Goal: Task Accomplishment & Management: Use online tool/utility

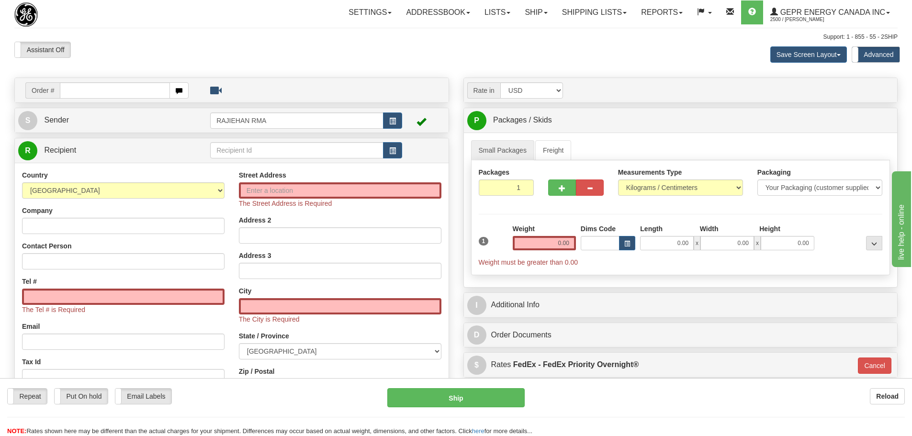
click at [329, 46] on div "Assistant On Assistant Off Do a return Do a return" at bounding box center [194, 50] width 374 height 16
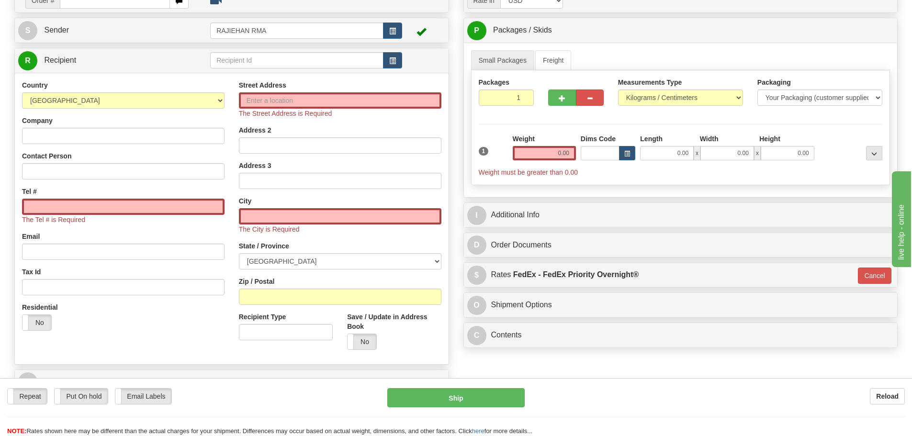
scroll to position [48, 0]
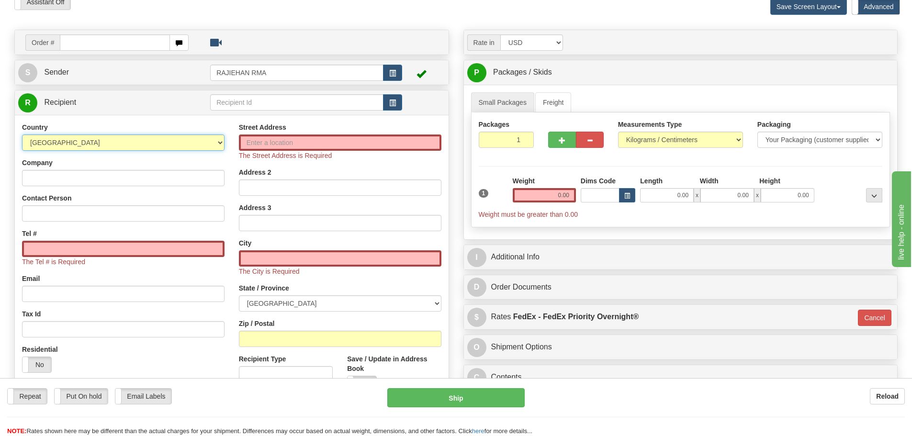
click at [163, 147] on select "AFGHANISTAN ALAND ISLANDS ALBANIA ALGERIA AMERICAN SAMOA ANDORRA ANGOLA ANGUILL…" at bounding box center [123, 143] width 203 height 16
select select "US"
click at [22, 135] on select "AFGHANISTAN ALAND ISLANDS ALBANIA ALGERIA AMERICAN SAMOA ANDORRA ANGOLA ANGUILL…" at bounding box center [123, 143] width 203 height 16
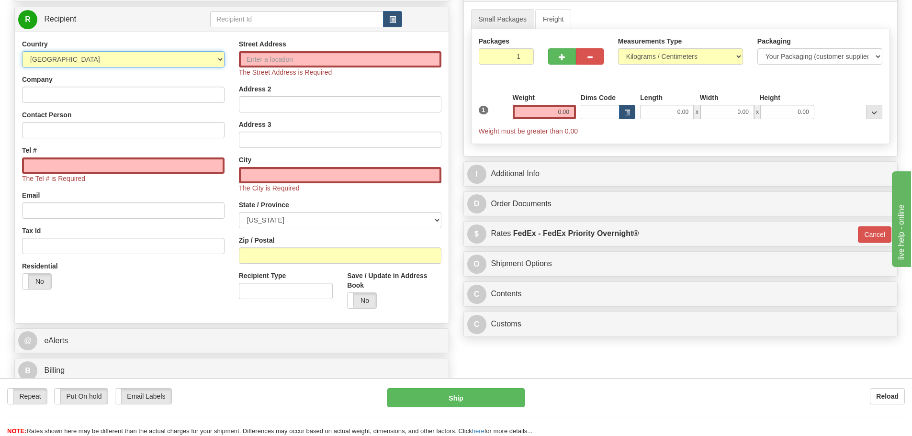
scroll to position [144, 0]
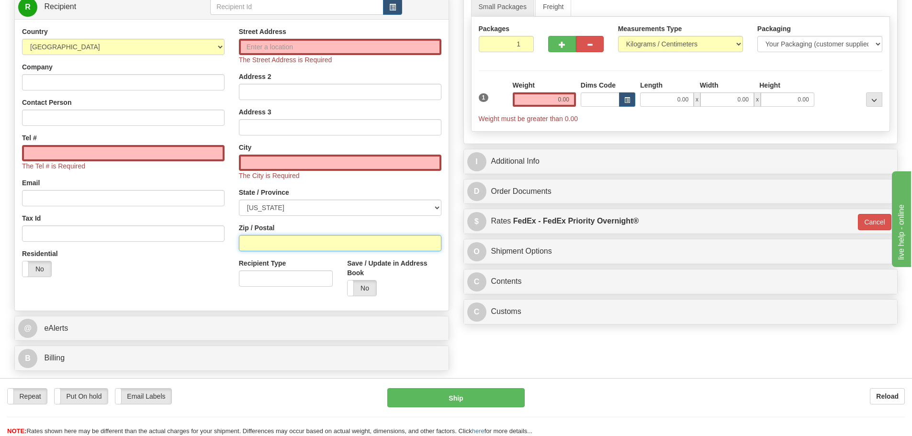
click at [261, 241] on input "Zip / Postal" at bounding box center [340, 243] width 203 height 16
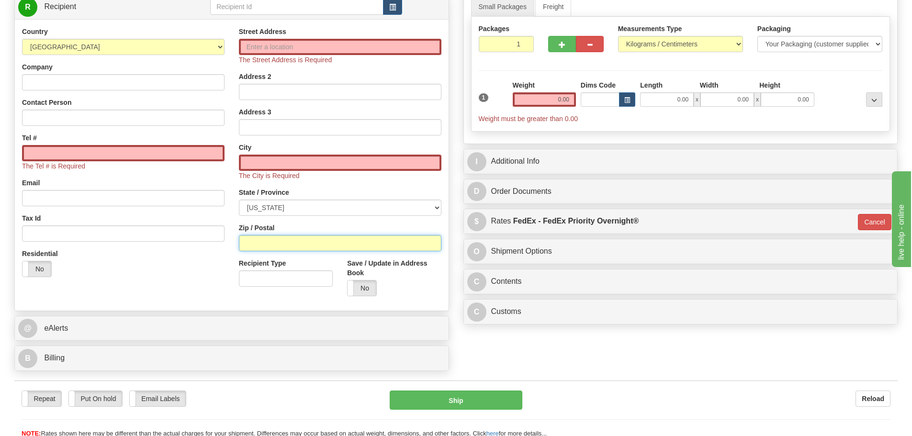
paste input "71055"
type input "71055"
click at [226, 271] on div "Residential Yes No" at bounding box center [123, 266] width 217 height 35
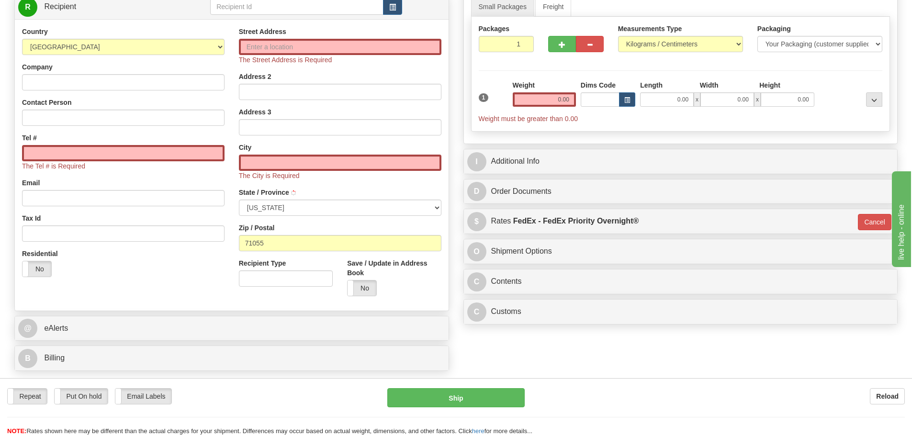
type input "MINDEN"
select select "LA"
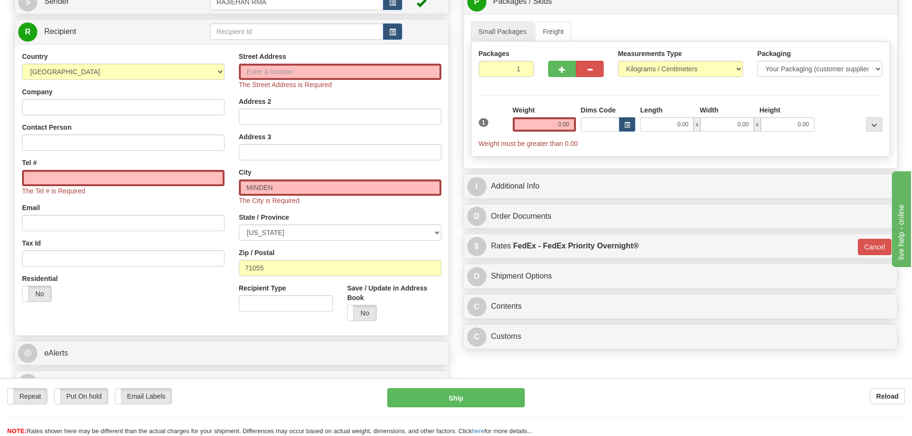
scroll to position [96, 0]
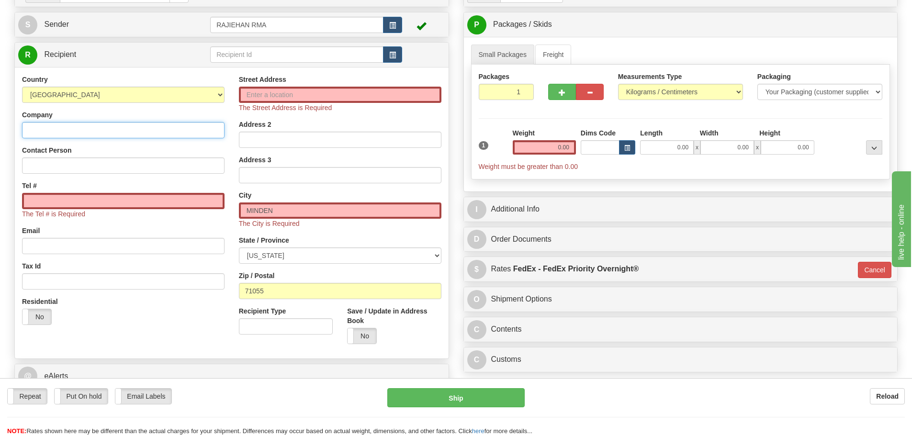
click at [125, 129] on input "Company" at bounding box center [123, 130] width 203 height 16
paste input "Baker Hughes - CP2 LNG"
type input "Baker Hughes - CP2 LNG"
click at [258, 105] on span "The Street Address is Required" at bounding box center [285, 108] width 93 height 8
click at [258, 104] on span "The Street Address is Required" at bounding box center [285, 108] width 93 height 8
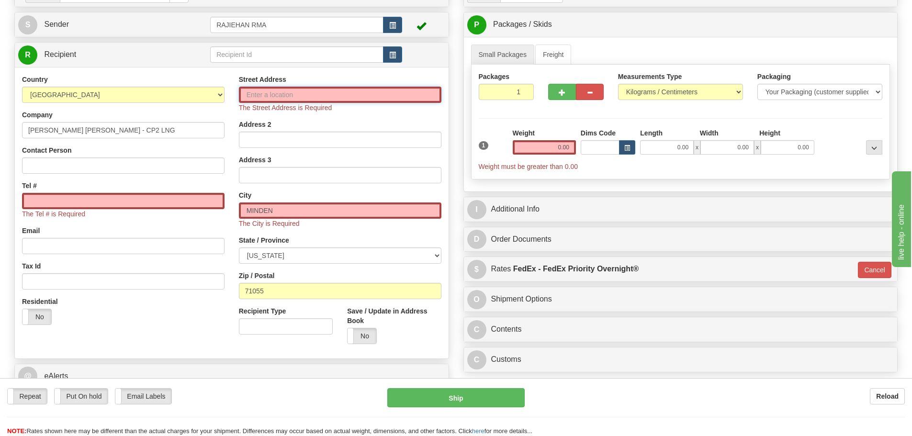
click at [260, 96] on input "Street Address" at bounding box center [340, 95] width 203 height 16
paste input "1300 Davenport Drive"
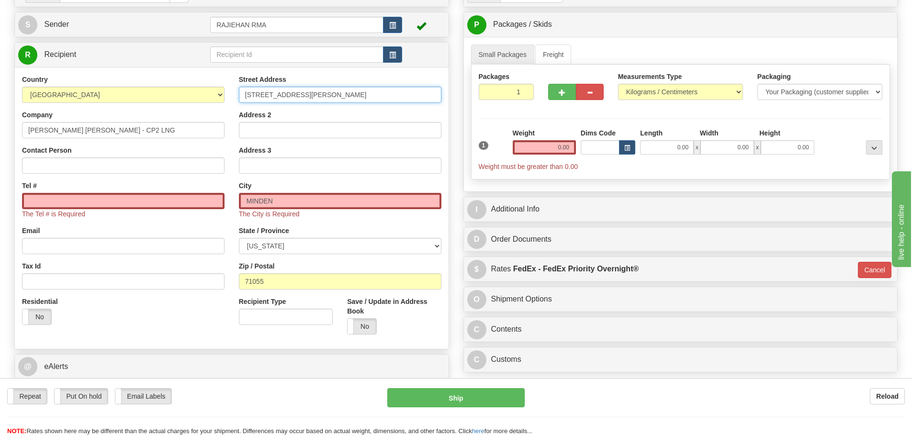
type input "1300 Davenport Drive"
click at [79, 166] on input "Contact Person" at bounding box center [123, 166] width 203 height 16
paste input "Justin Gaskin"
type input "Justin Gaskin"
click at [90, 197] on input "Tel #" at bounding box center [123, 201] width 203 height 16
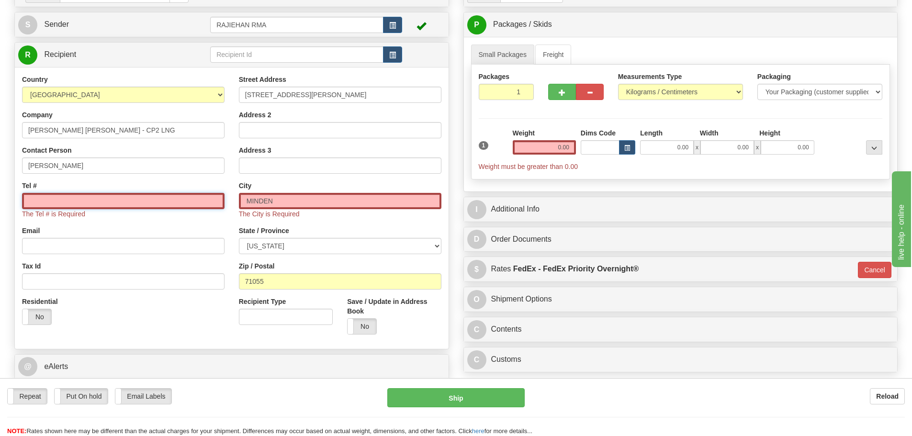
paste input "318-639-6142"
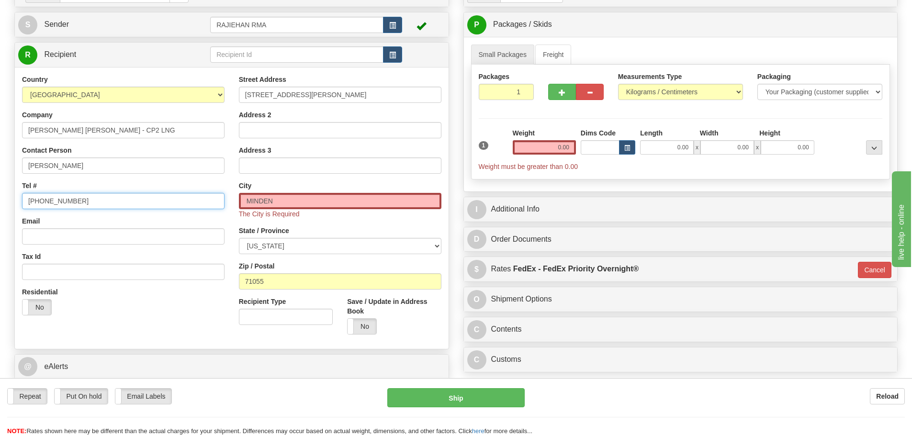
type input "318-639-6142"
click at [536, 143] on input "0.00" at bounding box center [544, 147] width 63 height 14
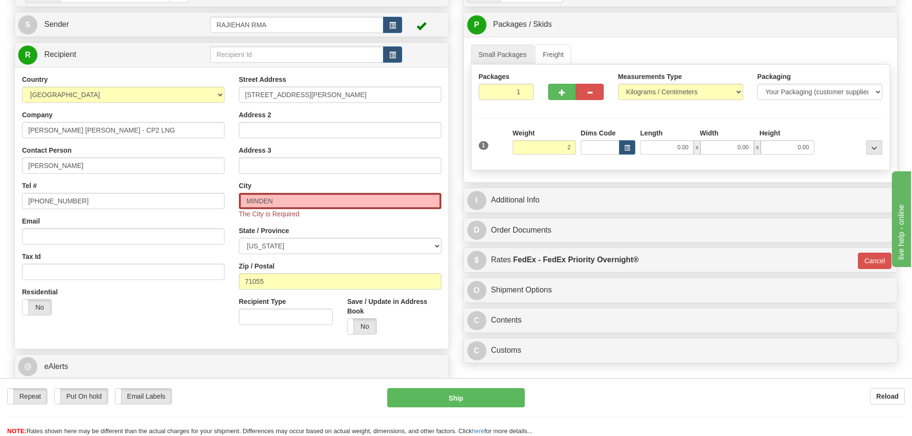
type input "2.00"
type input "01"
click at [554, 131] on div "Weight 2.00" at bounding box center [544, 141] width 63 height 26
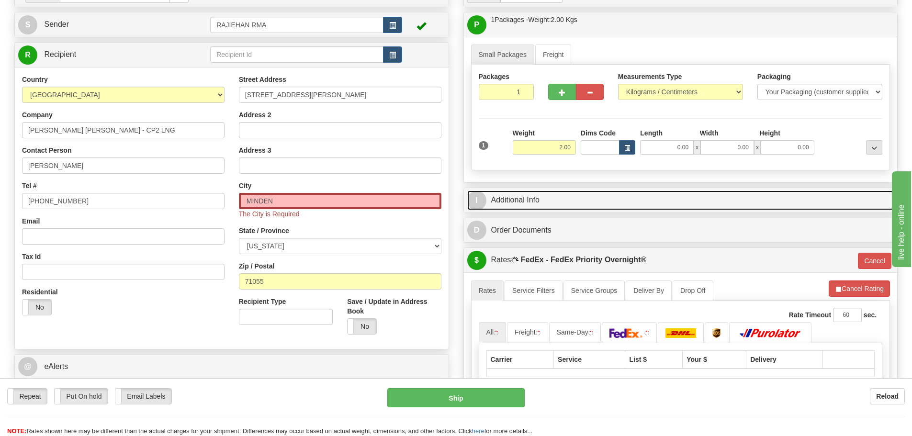
click at [599, 193] on link "I Additional Info" at bounding box center [680, 201] width 427 height 20
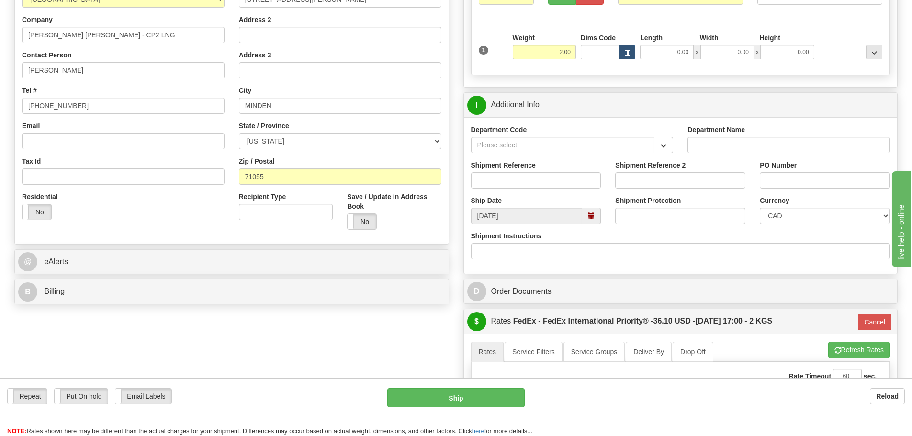
scroll to position [192, 0]
click at [659, 148] on button "button" at bounding box center [663, 144] width 19 height 16
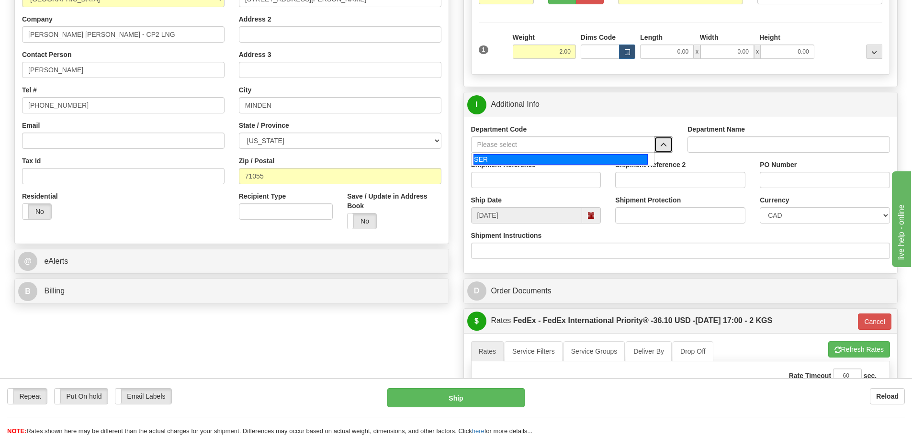
click at [621, 159] on div "SER" at bounding box center [561, 159] width 174 height 11
type input "SER"
type input "SERVICE DEPARTMENT"
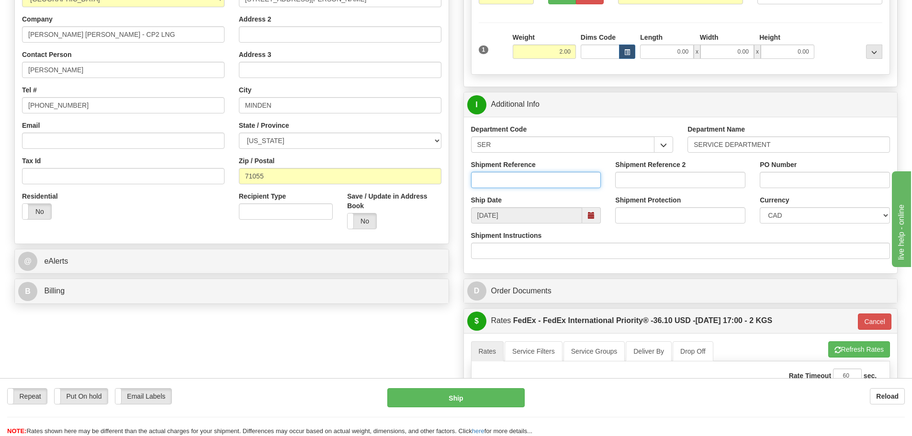
click at [582, 180] on input "Shipment Reference" at bounding box center [536, 180] width 130 height 16
paste input "LSN-44054 GS-03556527"
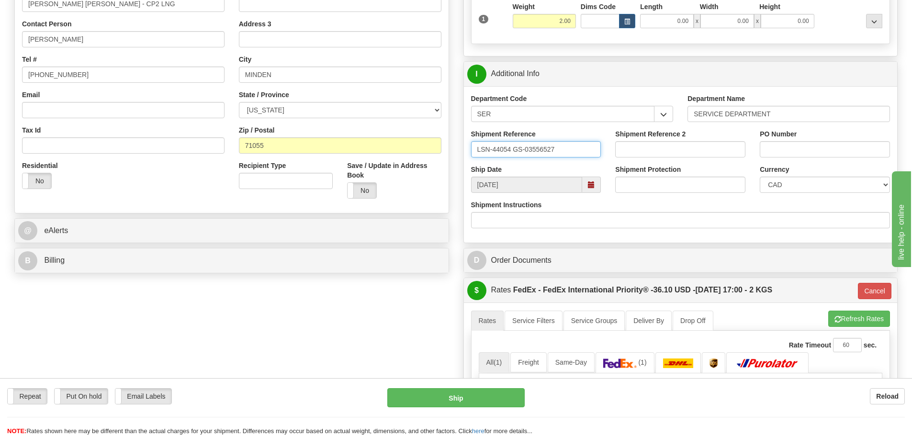
scroll to position [239, 0]
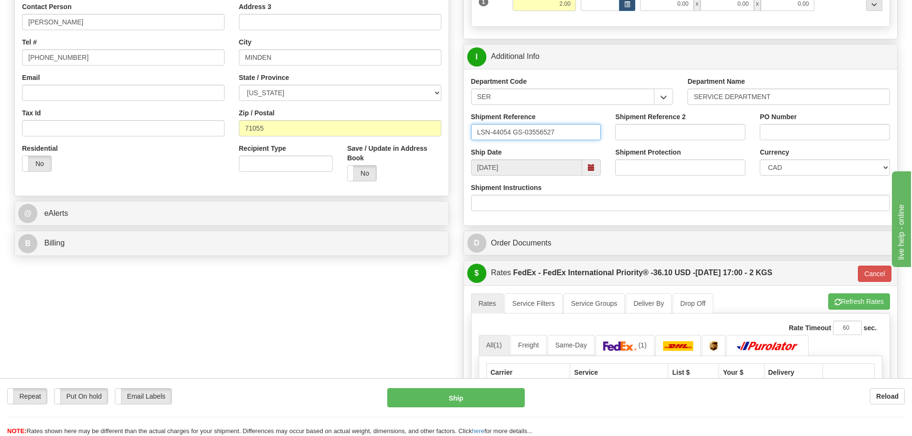
type input "LSN-44054 GS-03556527"
click at [798, 170] on select "CAD USD EUR ZAR RON ANG ARN AUD AUS AWG BBD BFR BGN BHD BMD BND BRC BRL CHP CKZ…" at bounding box center [825, 167] width 130 height 16
select select "1"
click at [760, 159] on select "CAD USD EUR ZAR RON ANG ARN AUD AUS AWG BBD BFR BGN BHD BMD BND BRC BRL CHP CKZ…" at bounding box center [825, 167] width 130 height 16
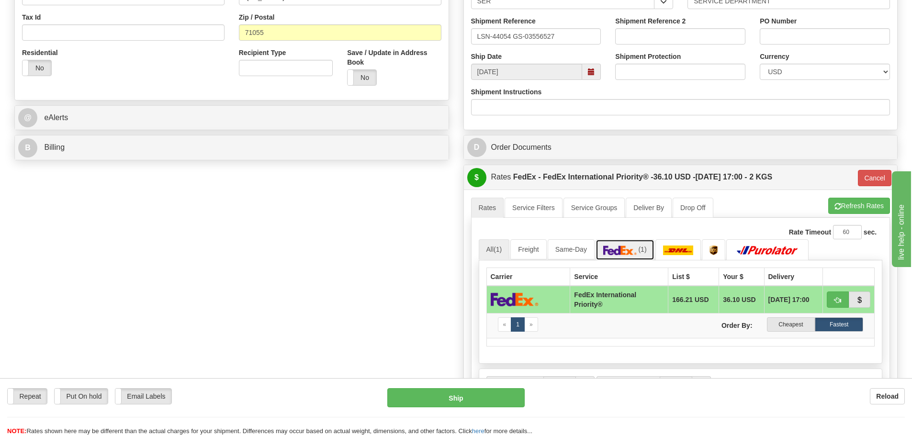
click at [643, 248] on span "(1)" at bounding box center [642, 250] width 8 height 8
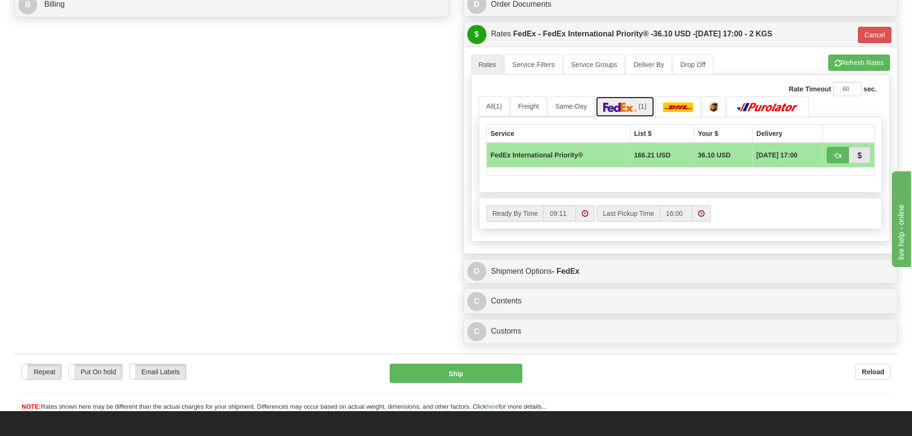
scroll to position [479, 0]
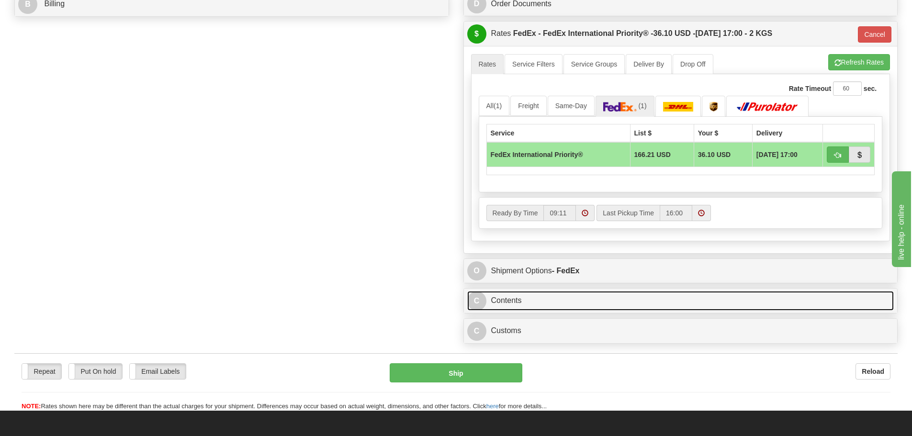
click at [592, 297] on link "C Contents" at bounding box center [680, 301] width 427 height 20
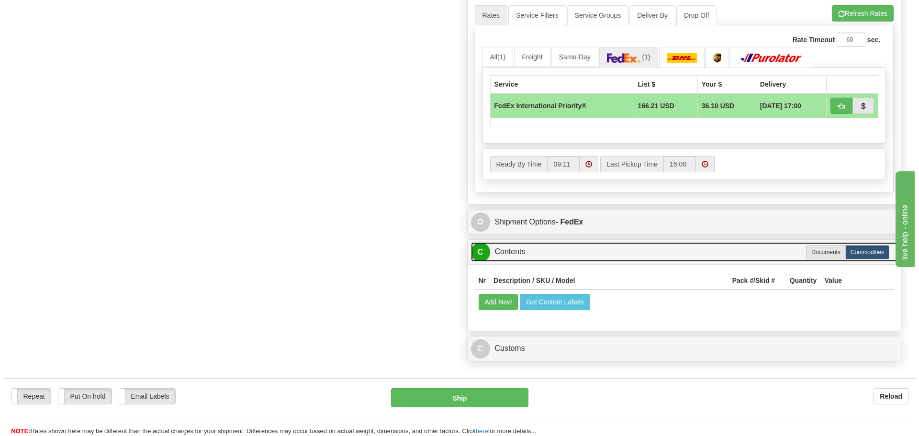
scroll to position [575, 0]
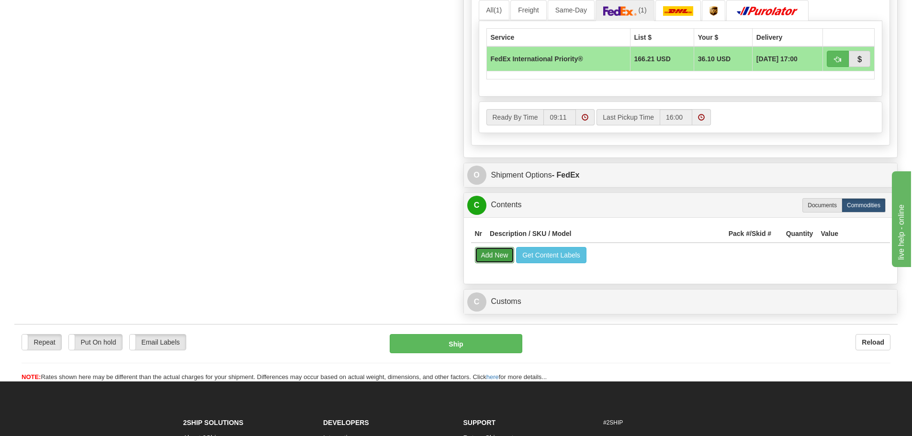
click at [504, 256] on button "Add New" at bounding box center [495, 255] width 40 height 16
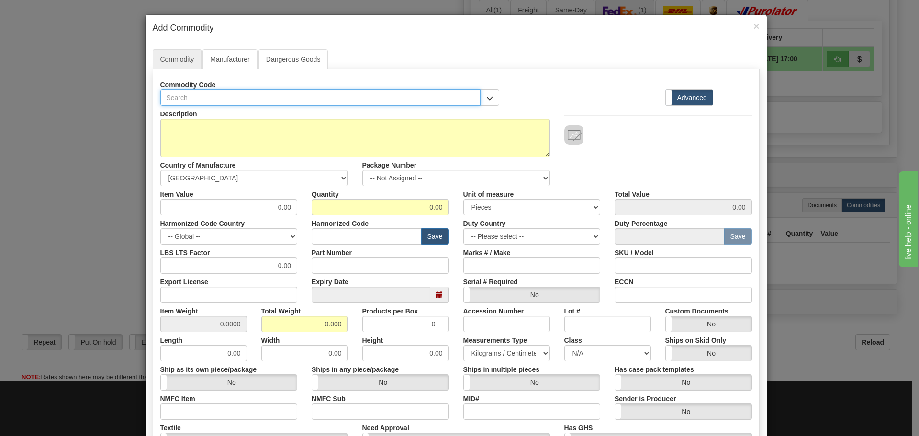
click at [211, 90] on input "text" at bounding box center [320, 98] width 321 height 16
paste input "MM300BEHC1CAXXXXBE"
type input "MM300BEHC1CAXXXXBE"
click at [350, 268] on input "Part Number" at bounding box center [380, 266] width 137 height 16
paste input "MM300BEHC1CAXXXXBE"
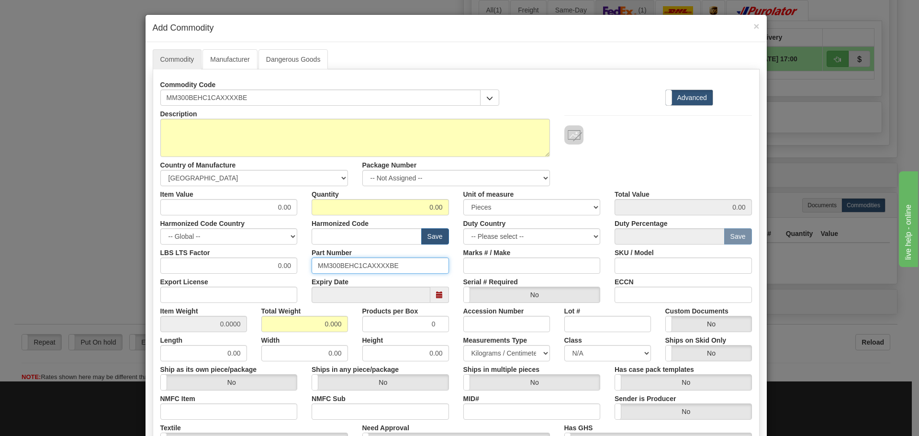
type input "MM300BEHC1CAXXXXBE"
click at [347, 234] on input "text" at bounding box center [367, 236] width 110 height 16
type input "8537.10.9070"
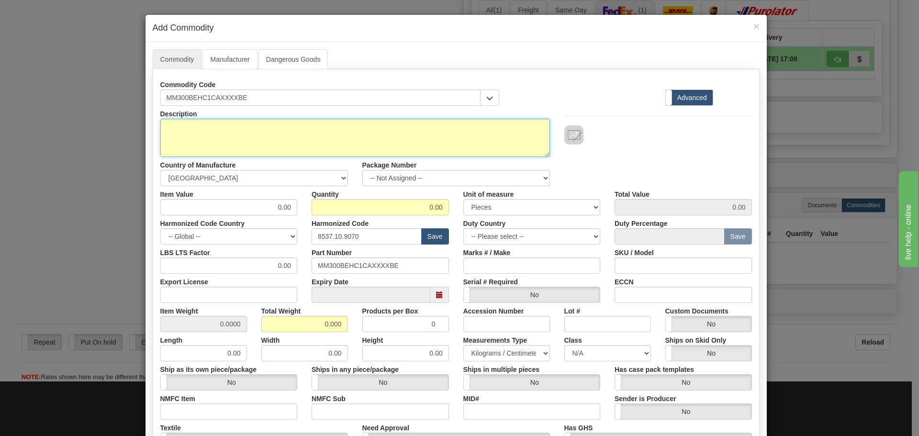
click at [259, 140] on textarea "Description" at bounding box center [355, 138] width 390 height 38
click at [228, 128] on textarea "Description" at bounding box center [355, 138] width 390 height 38
paste textarea "MM300BEHC1CAXXXXBE"
drag, startPoint x: 282, startPoint y: 137, endPoint x: 33, endPoint y: 136, distance: 248.5
click at [33, 136] on div "× Add Commodity Commodity Manufacturer Dangerous Goods Commodity Code MM300BEHC…" at bounding box center [459, 218] width 919 height 436
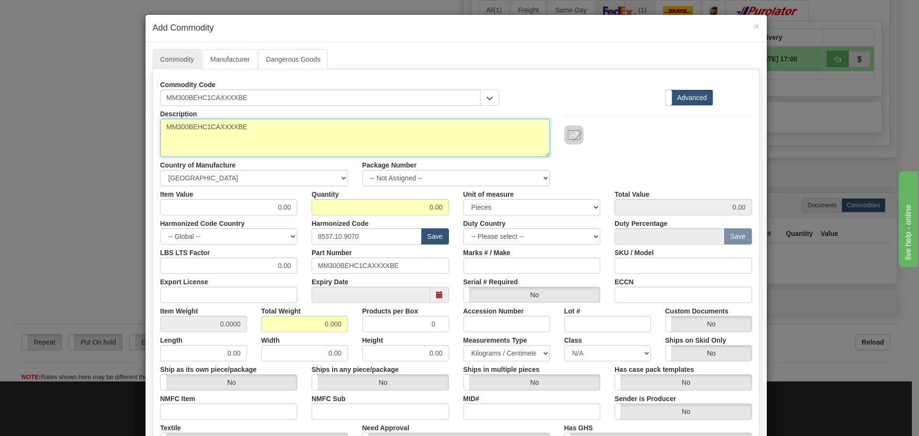
paste textarea "Enhanced Motor Protection System"
type textarea "MM300 Enhanced Motor Protection System"
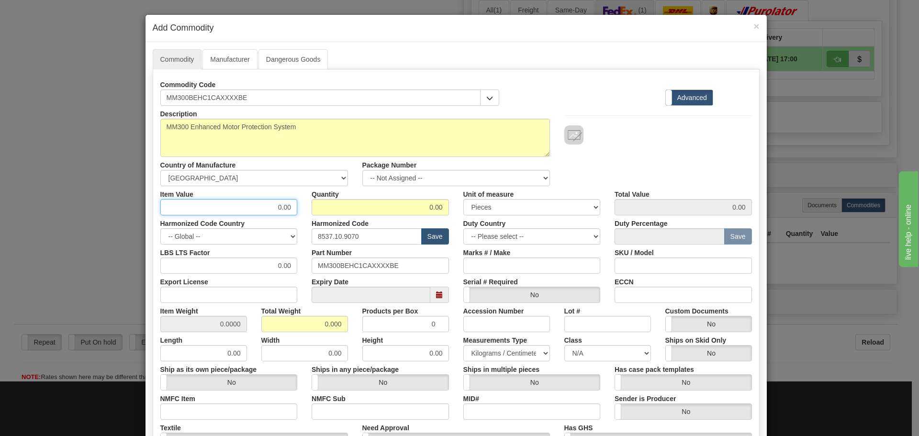
drag, startPoint x: 270, startPoint y: 210, endPoint x: 297, endPoint y: 210, distance: 27.8
click at [297, 210] on div "Item Value 0.00" at bounding box center [229, 200] width 152 height 29
type input "75"
type input "1"
type input "75.00"
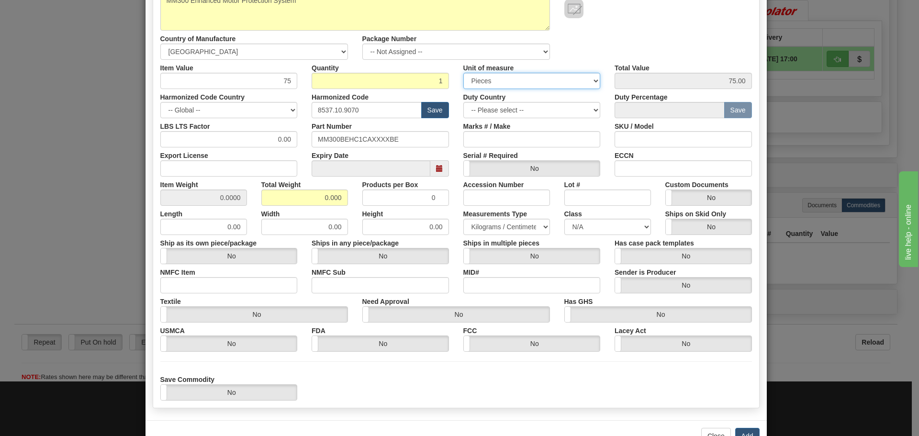
scroll to position [144, 0]
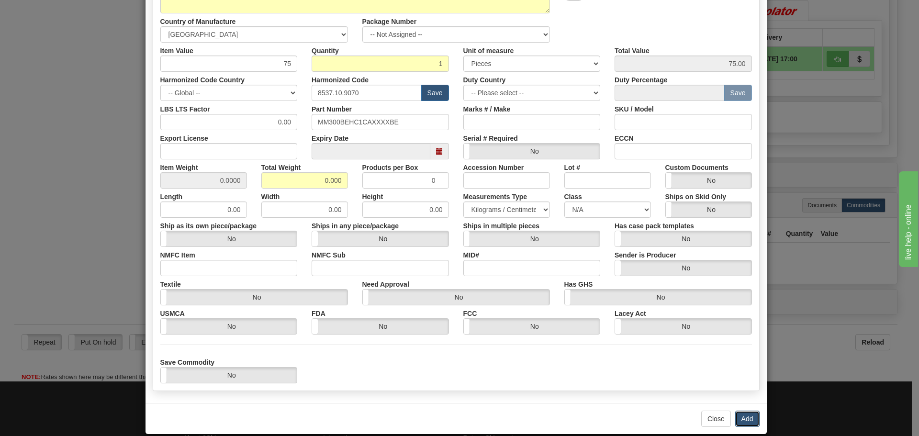
click at [741, 419] on button "Add" at bounding box center [747, 419] width 24 height 16
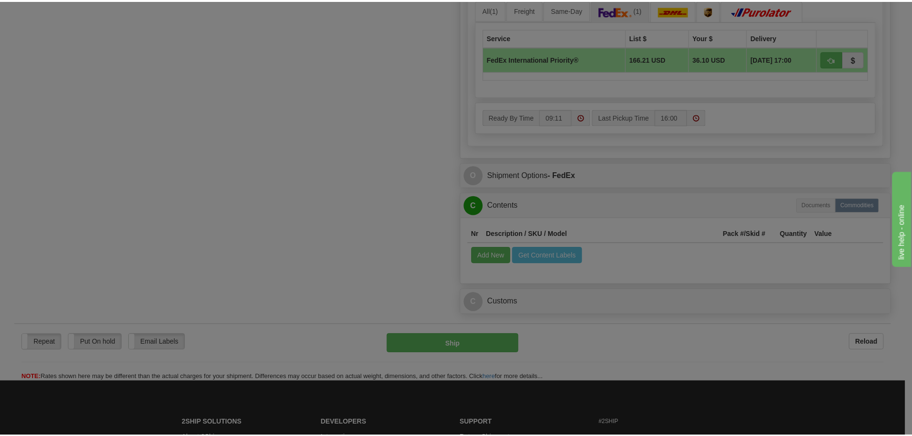
scroll to position [0, 0]
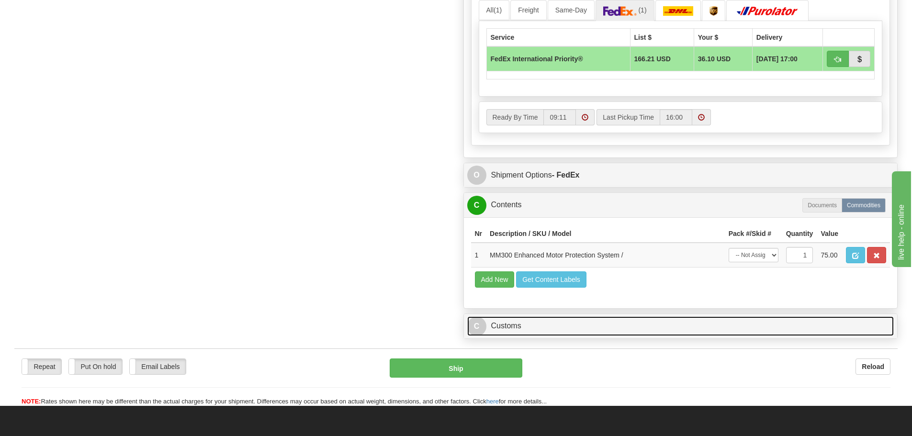
click at [598, 317] on link "C Customs" at bounding box center [680, 327] width 427 height 20
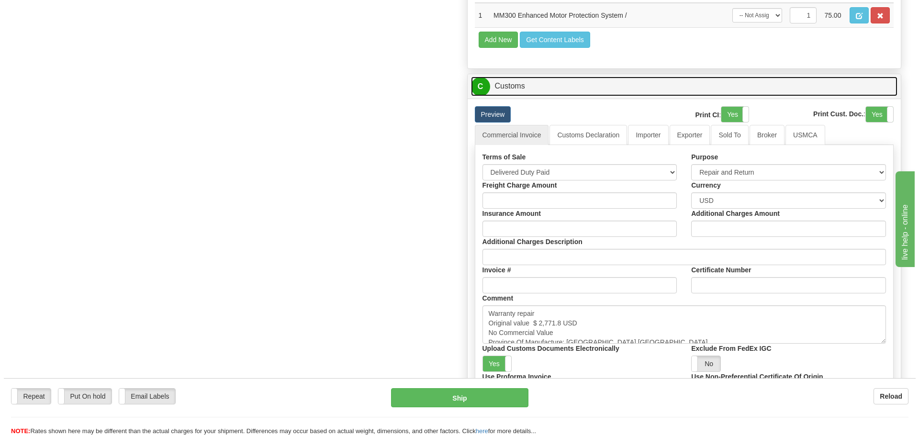
scroll to position [910, 0]
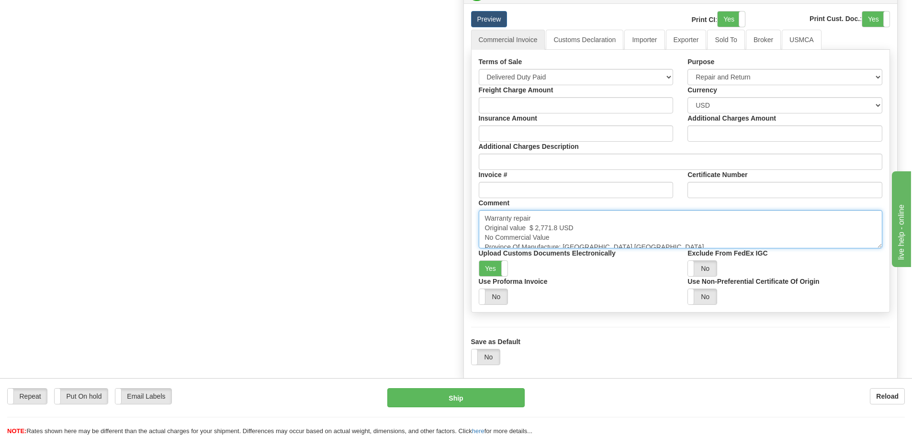
drag, startPoint x: 556, startPoint y: 228, endPoint x: 531, endPoint y: 231, distance: 26.0
click at [531, 231] on textarea "Warranty repair Original value $ 2,771.8 USD No Commercial Value Province Of Ma…" at bounding box center [681, 229] width 404 height 38
paste textarea "084.9"
type textarea "Warranty repair Original value $ 2,084.9 USD No Commercial Value Province Of Ma…"
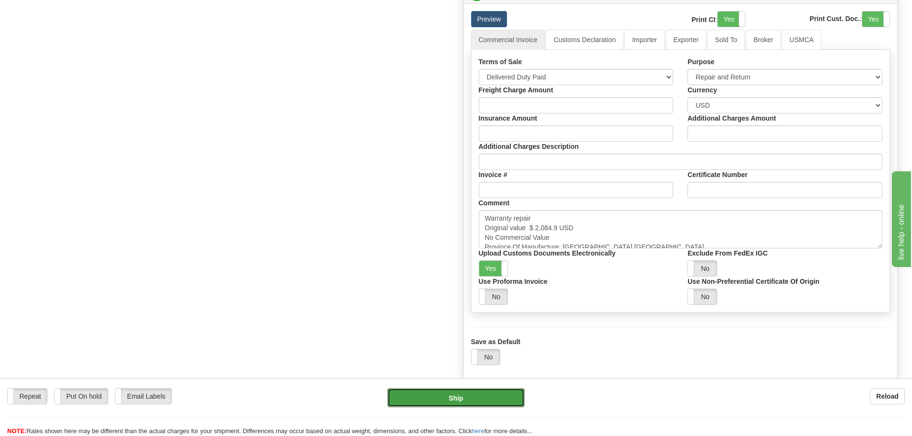
click at [513, 394] on button "Ship" at bounding box center [455, 397] width 137 height 19
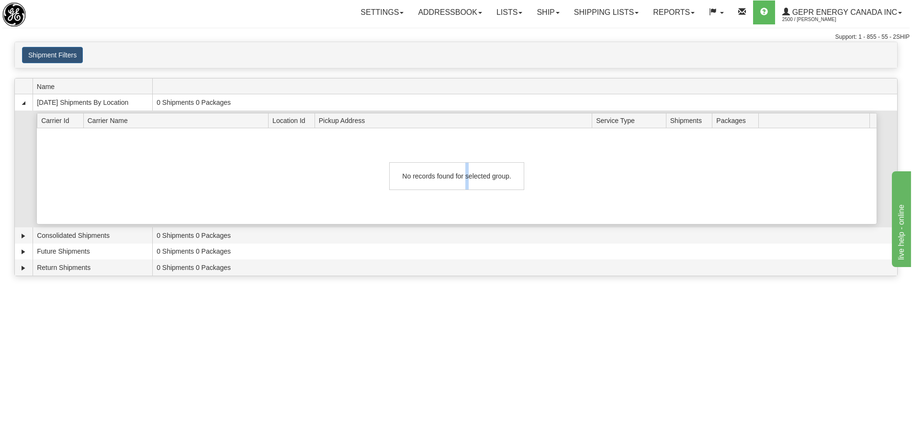
drag, startPoint x: 463, startPoint y: 208, endPoint x: 469, endPoint y: 207, distance: 6.2
click at [464, 207] on div "No records found for selected group." at bounding box center [457, 176] width 840 height 96
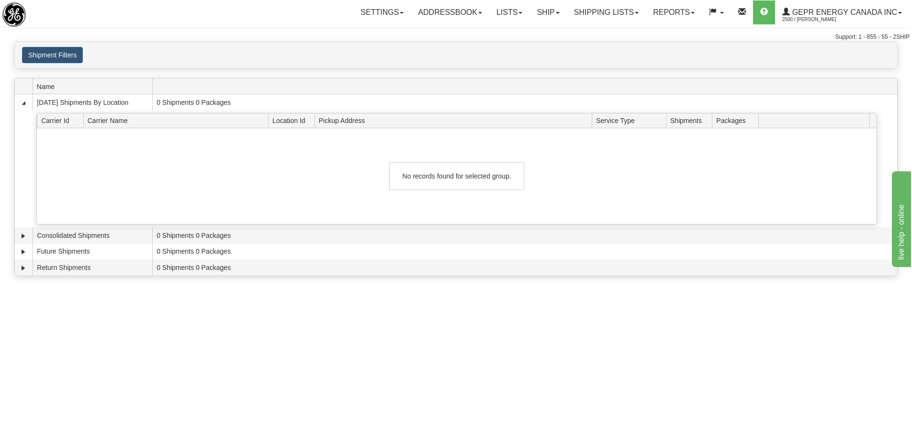
click at [766, 351] on div "Toggle navigation Settings Shipping Preferences Fields Preferences New Recipien…" at bounding box center [456, 218] width 912 height 436
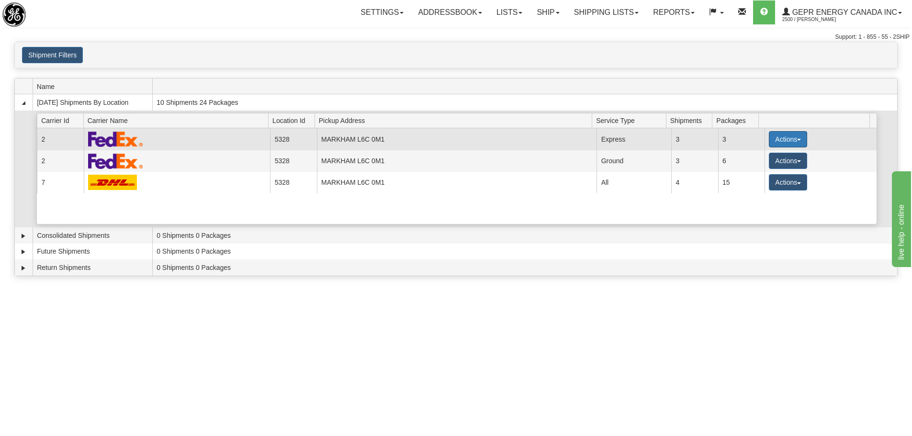
click at [775, 138] on button "Actions" at bounding box center [788, 139] width 38 height 16
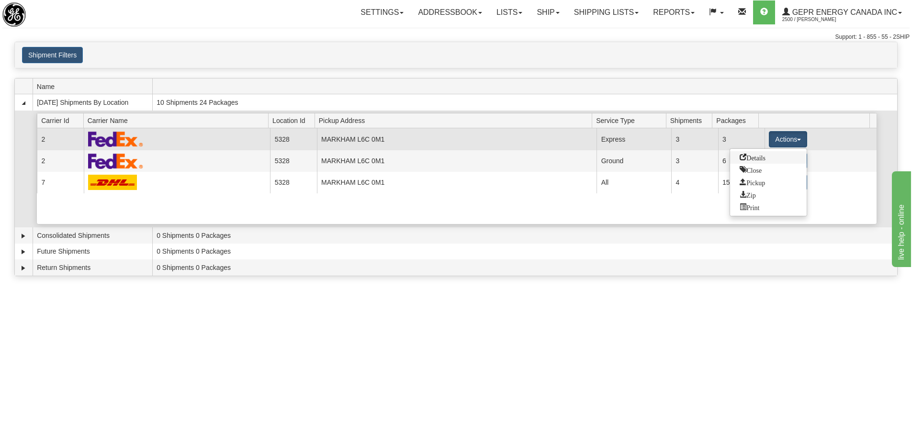
click at [753, 158] on span "Details" at bounding box center [753, 157] width 26 height 7
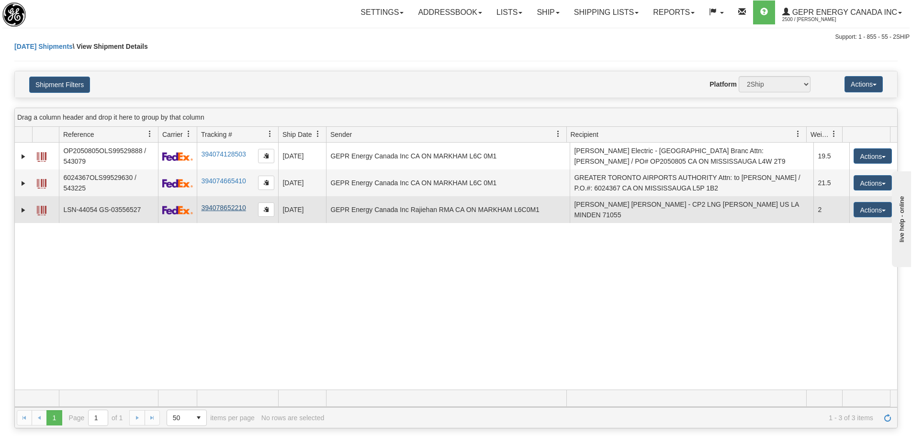
drag, startPoint x: 265, startPoint y: 209, endPoint x: 235, endPoint y: 202, distance: 31.6
click at [265, 209] on span "button" at bounding box center [266, 209] width 6 height 6
